Goal: Task Accomplishment & Management: Complete application form

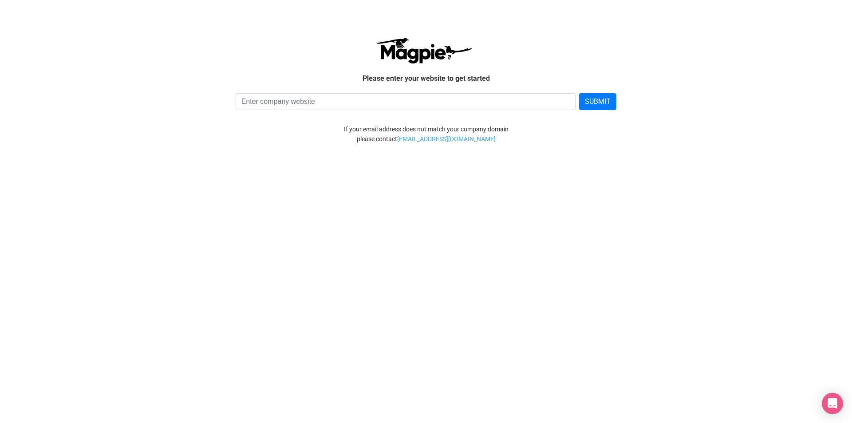
click at [551, 138] on div "please contact [EMAIL_ADDRESS][DOMAIN_NAME]" at bounding box center [426, 139] width 510 height 10
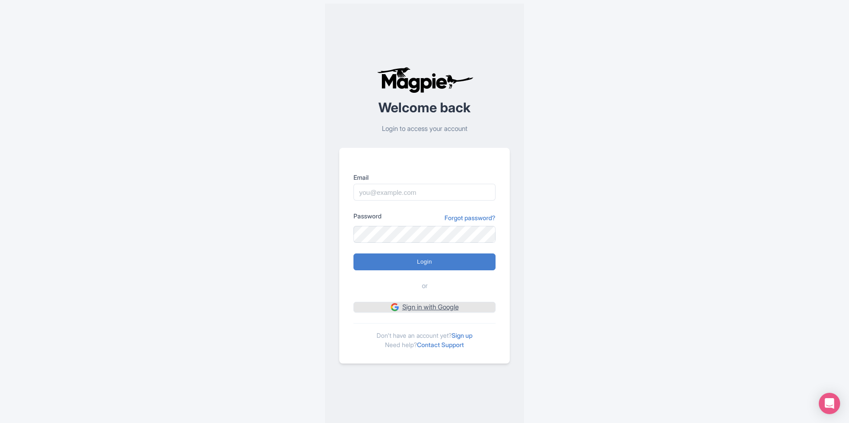
click at [451, 308] on link "Sign in with Google" at bounding box center [424, 307] width 142 height 11
click at [470, 337] on link "Sign up" at bounding box center [461, 336] width 21 height 8
